Goal: Navigation & Orientation: Go to known website

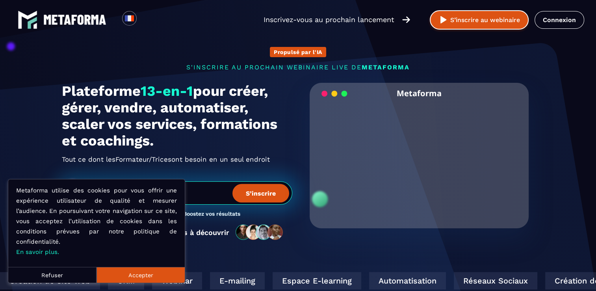
click at [529, 20] on button "S’inscrire au webinaire" at bounding box center [479, 19] width 99 height 19
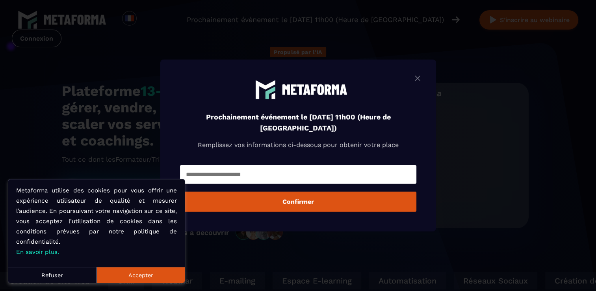
click at [428, 73] on div "Prochainement événement le [DATE] 11h00 (Heure de [GEOGRAPHIC_DATA]) Remplissez…" at bounding box center [298, 146] width 276 height 172
click at [421, 78] on img "Modal window" at bounding box center [417, 78] width 9 height 10
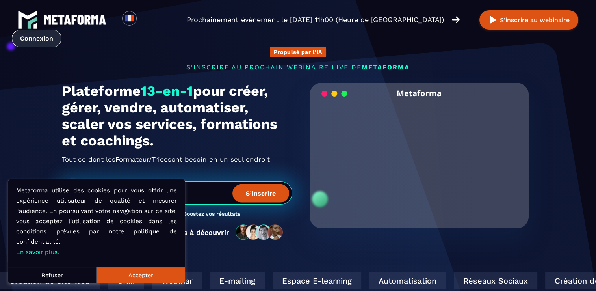
click at [33, 43] on link "Connexion" at bounding box center [37, 39] width 50 height 18
